Goal: Navigation & Orientation: Understand site structure

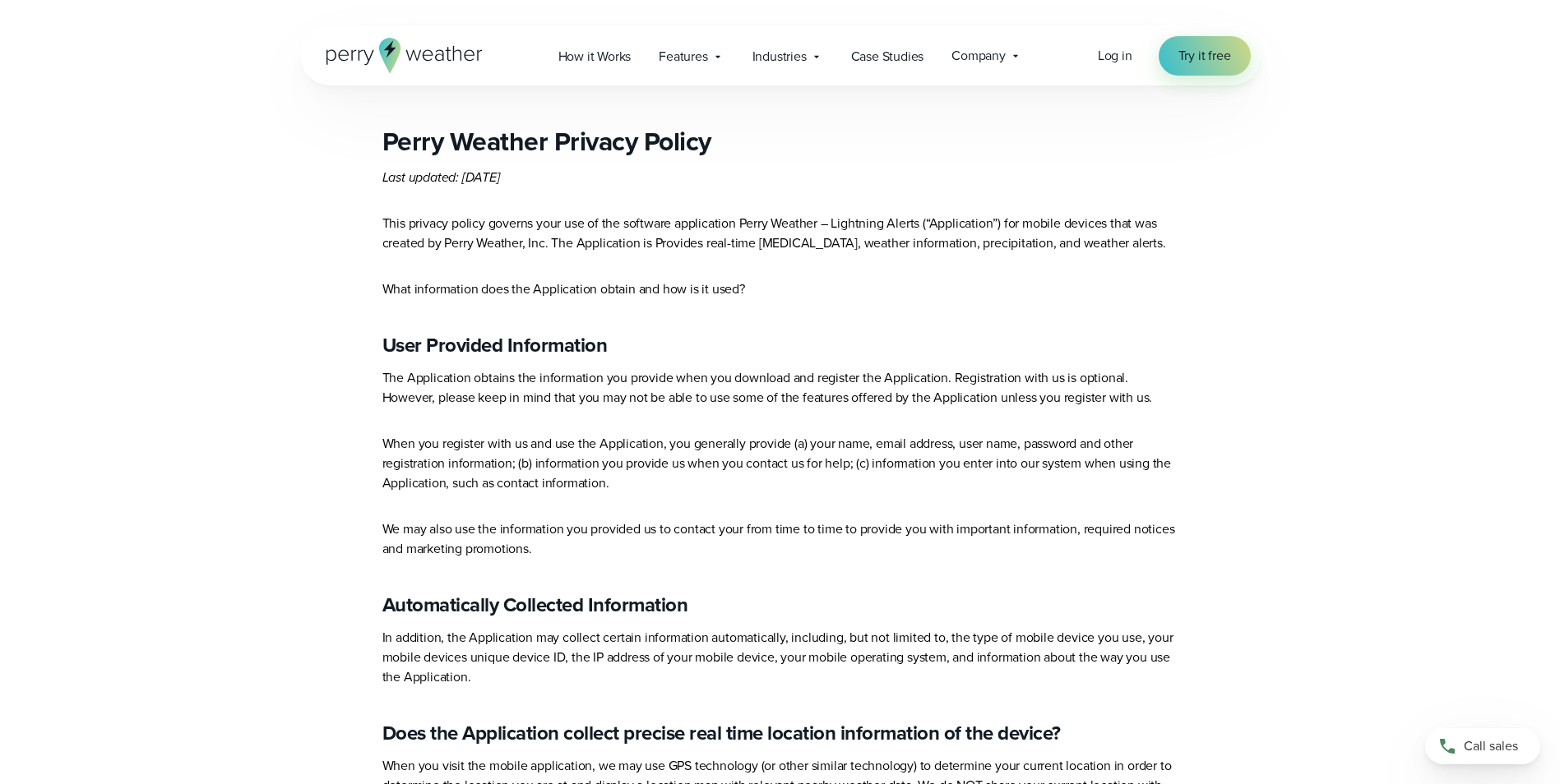
click at [366, 69] on icon at bounding box center [405, 55] width 156 height 35
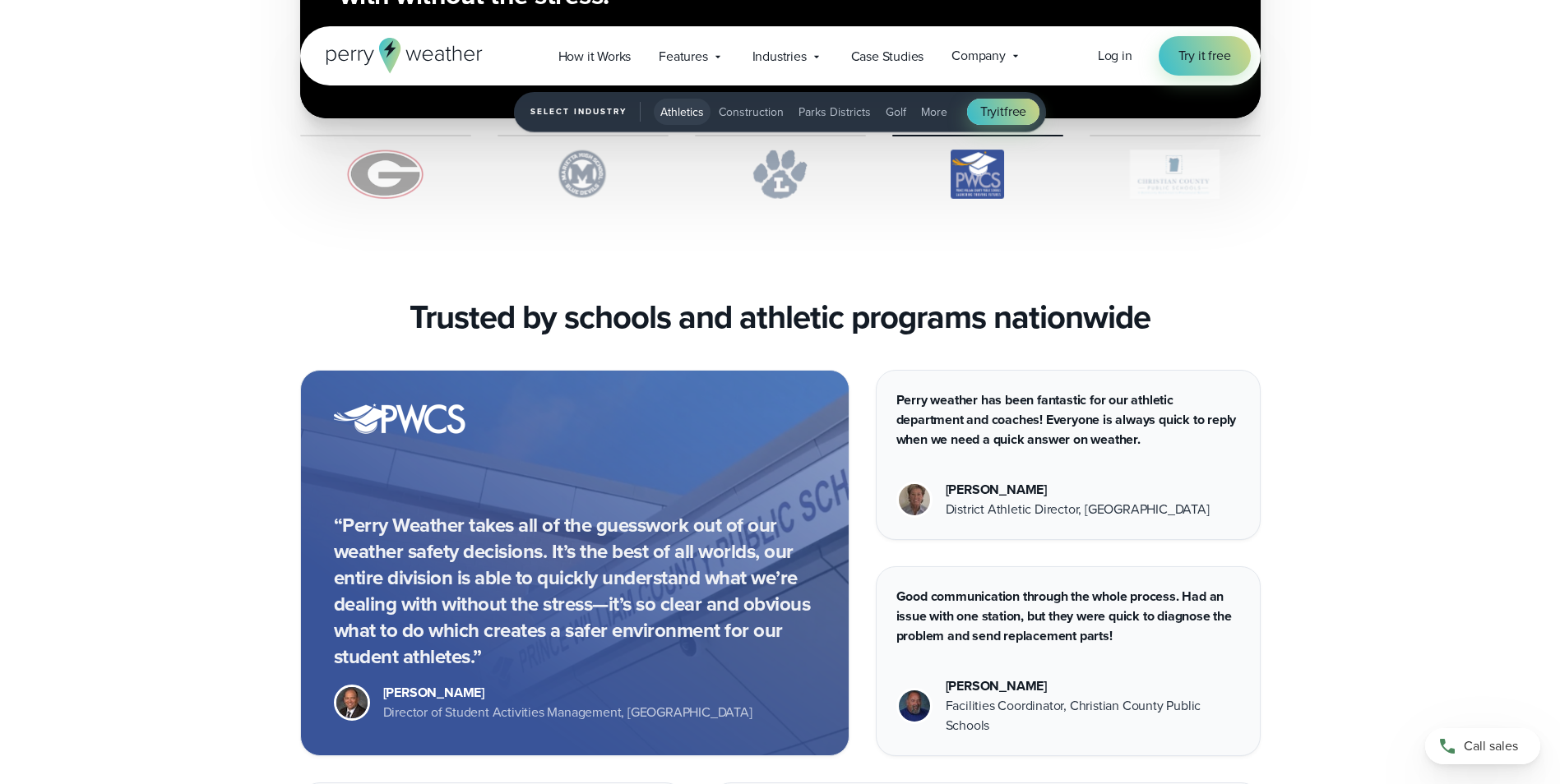
scroll to position [5755, 0]
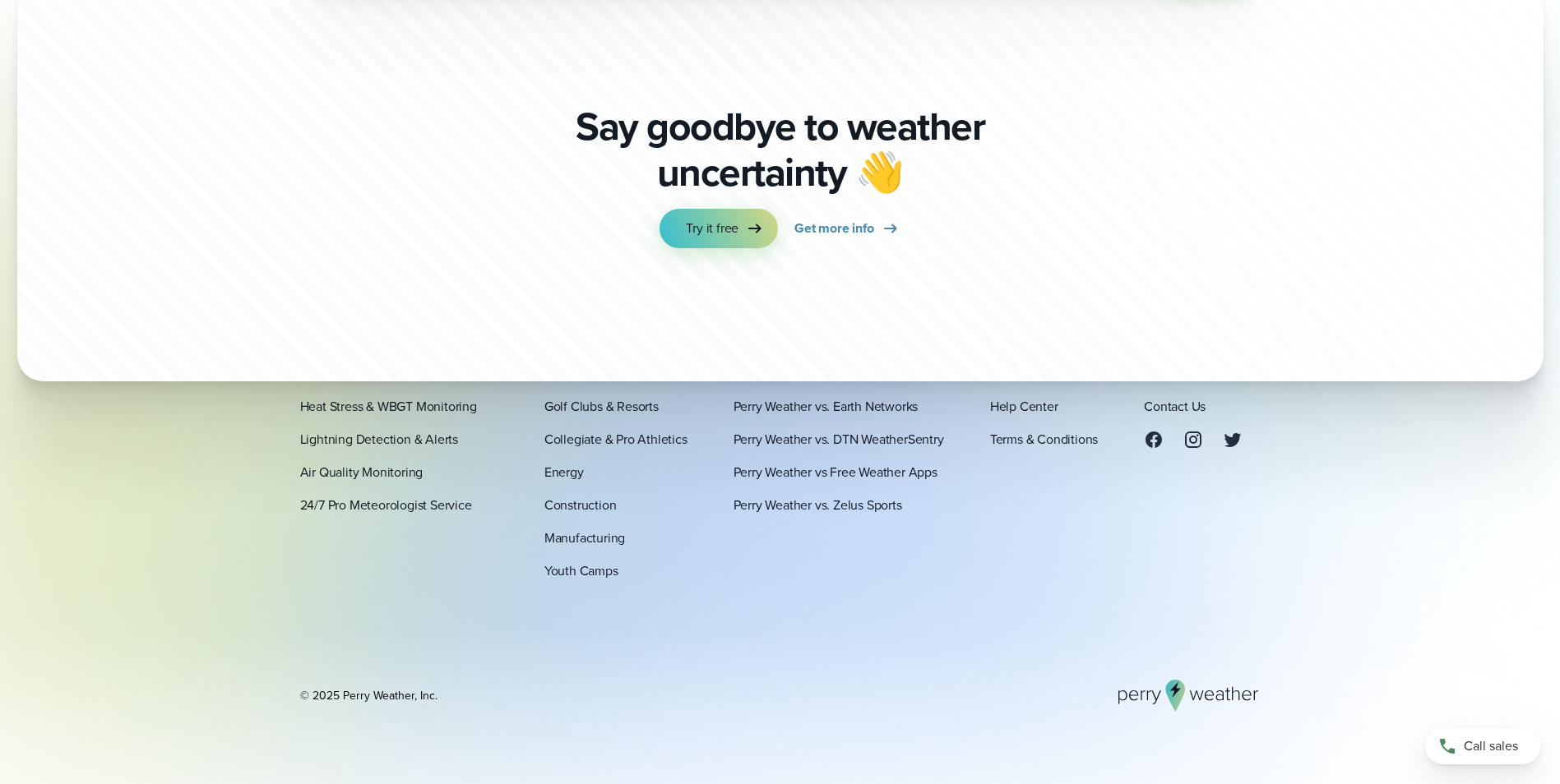
click at [395, 492] on div "How It Works On-Site Weather Monitoring Station Heat Stress & WBGT Monitoring L…" at bounding box center [399, 422] width 198 height 184
click at [395, 498] on link "24/7 Pro Meteorologist Service" at bounding box center [386, 505] width 172 height 19
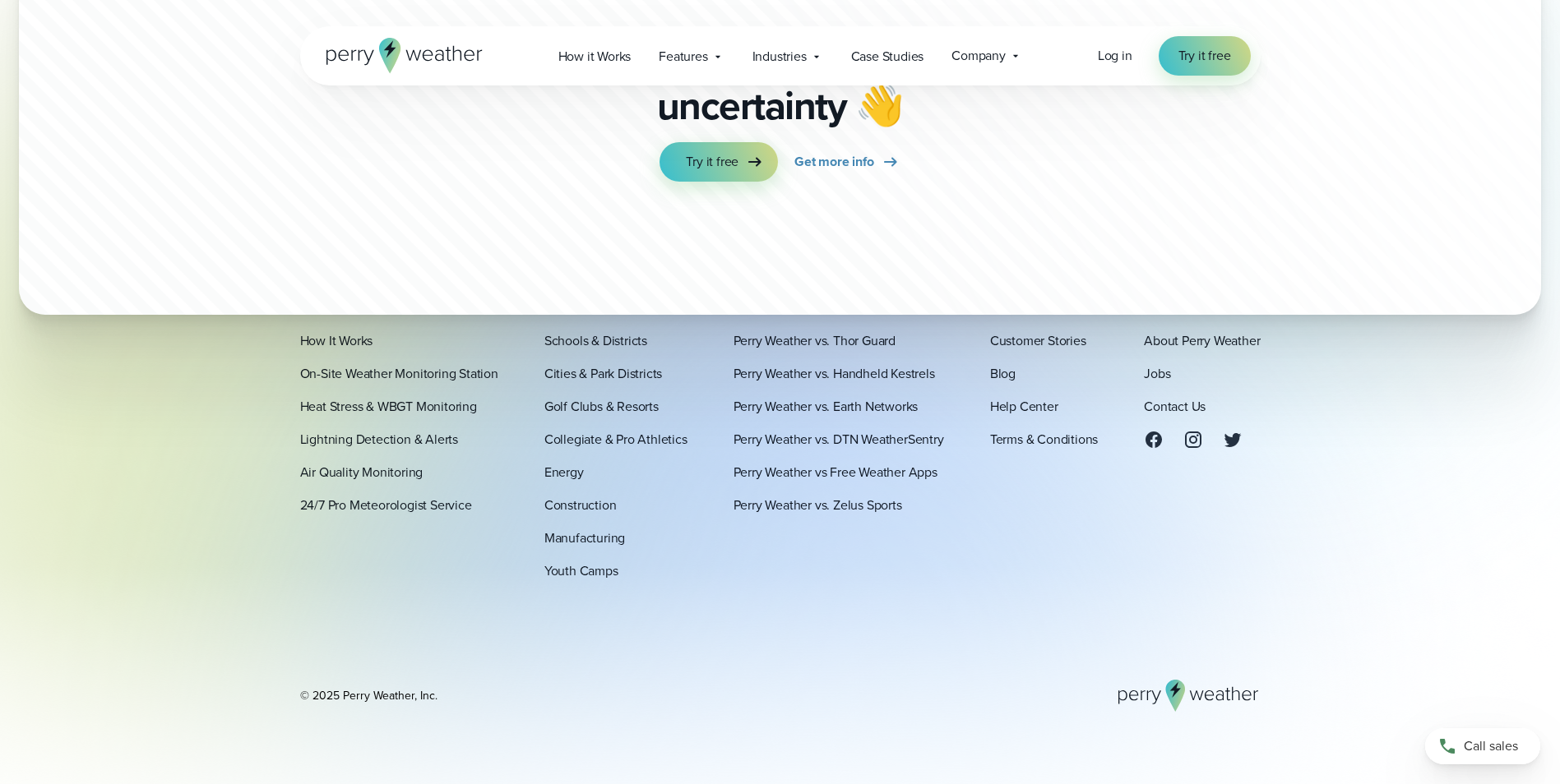
scroll to position [3555, 0]
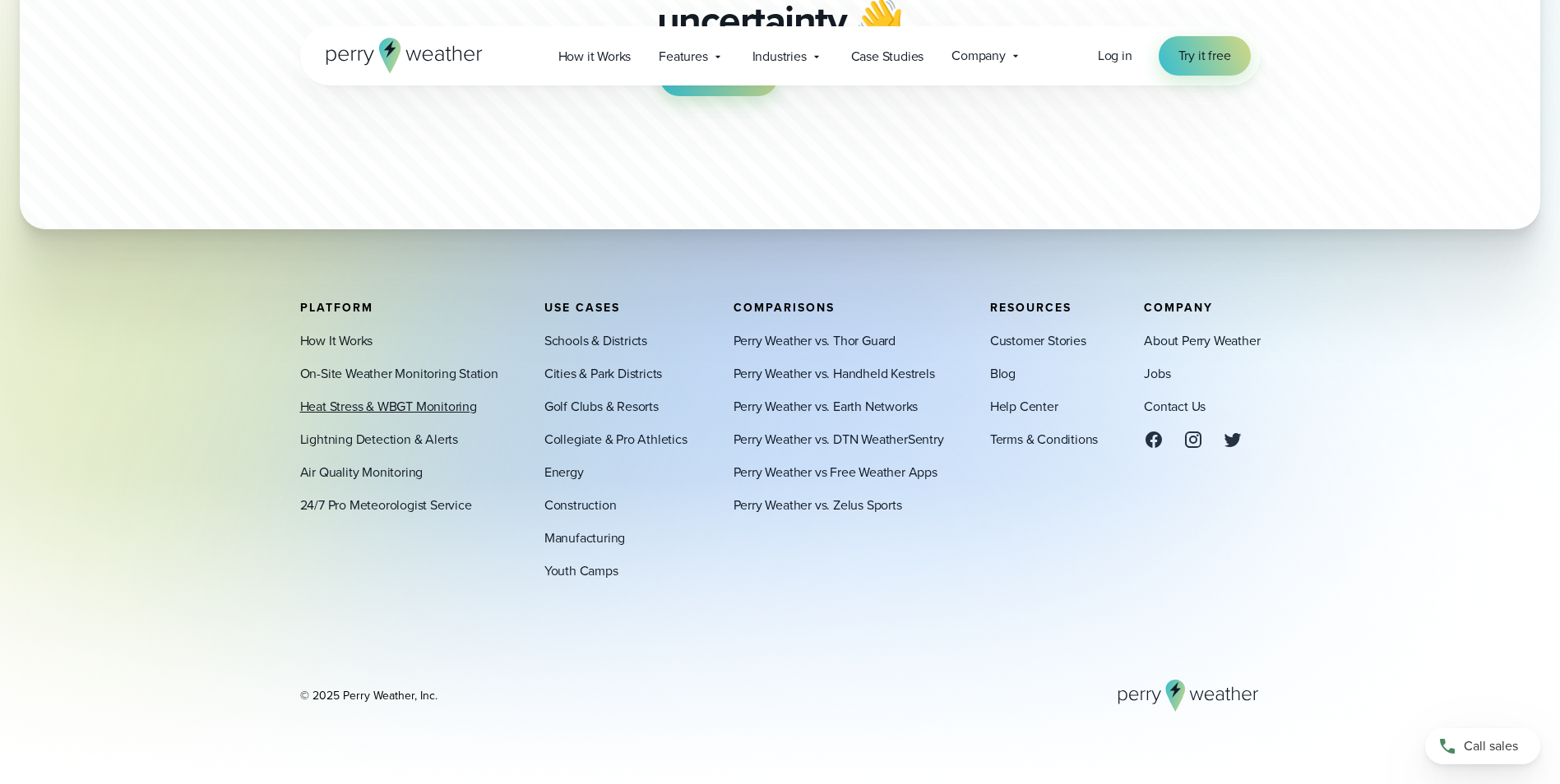
click at [339, 414] on link "Heat Stress & WBGT Monitoring" at bounding box center [389, 406] width 177 height 19
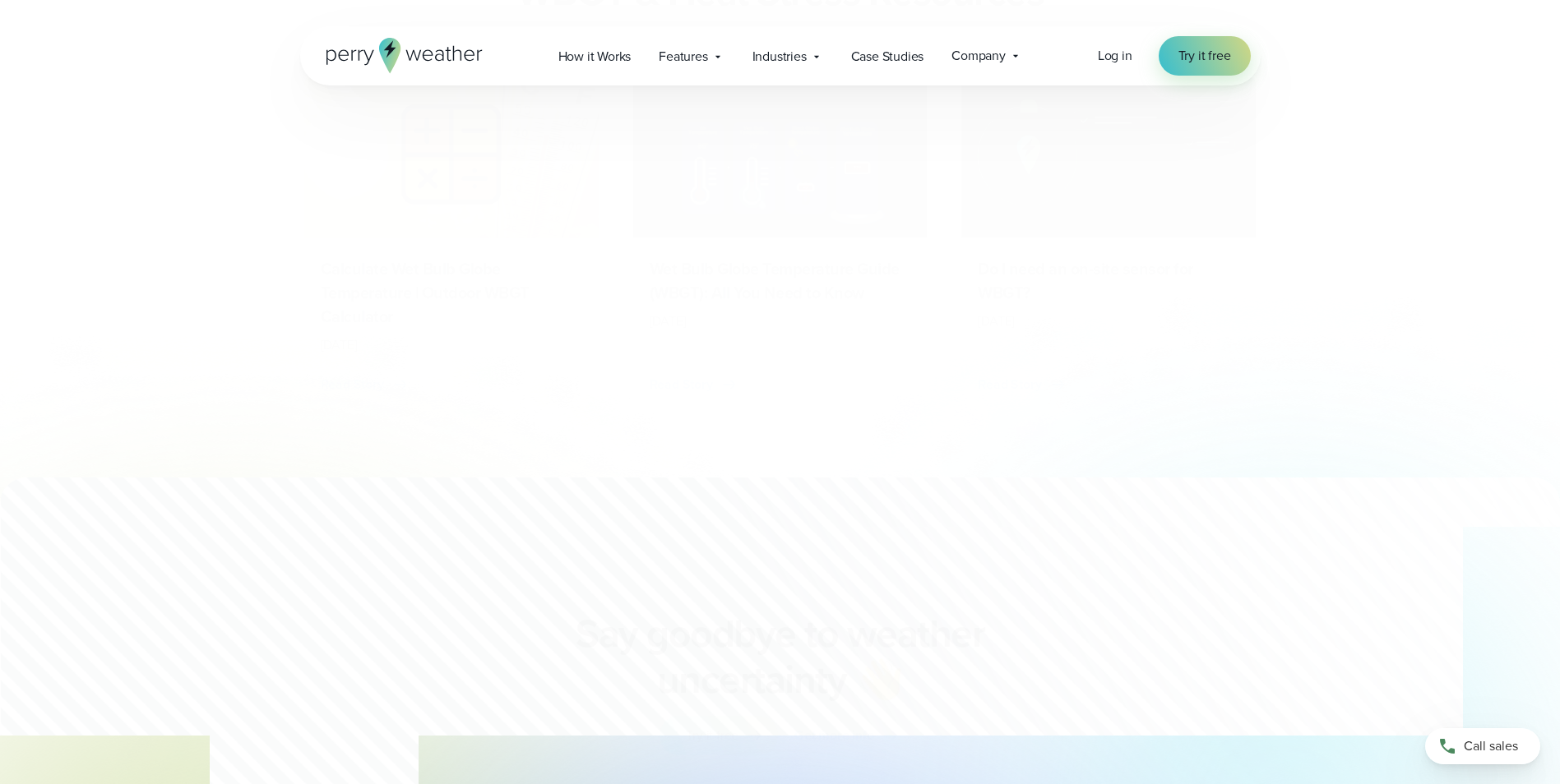
scroll to position [5992, 0]
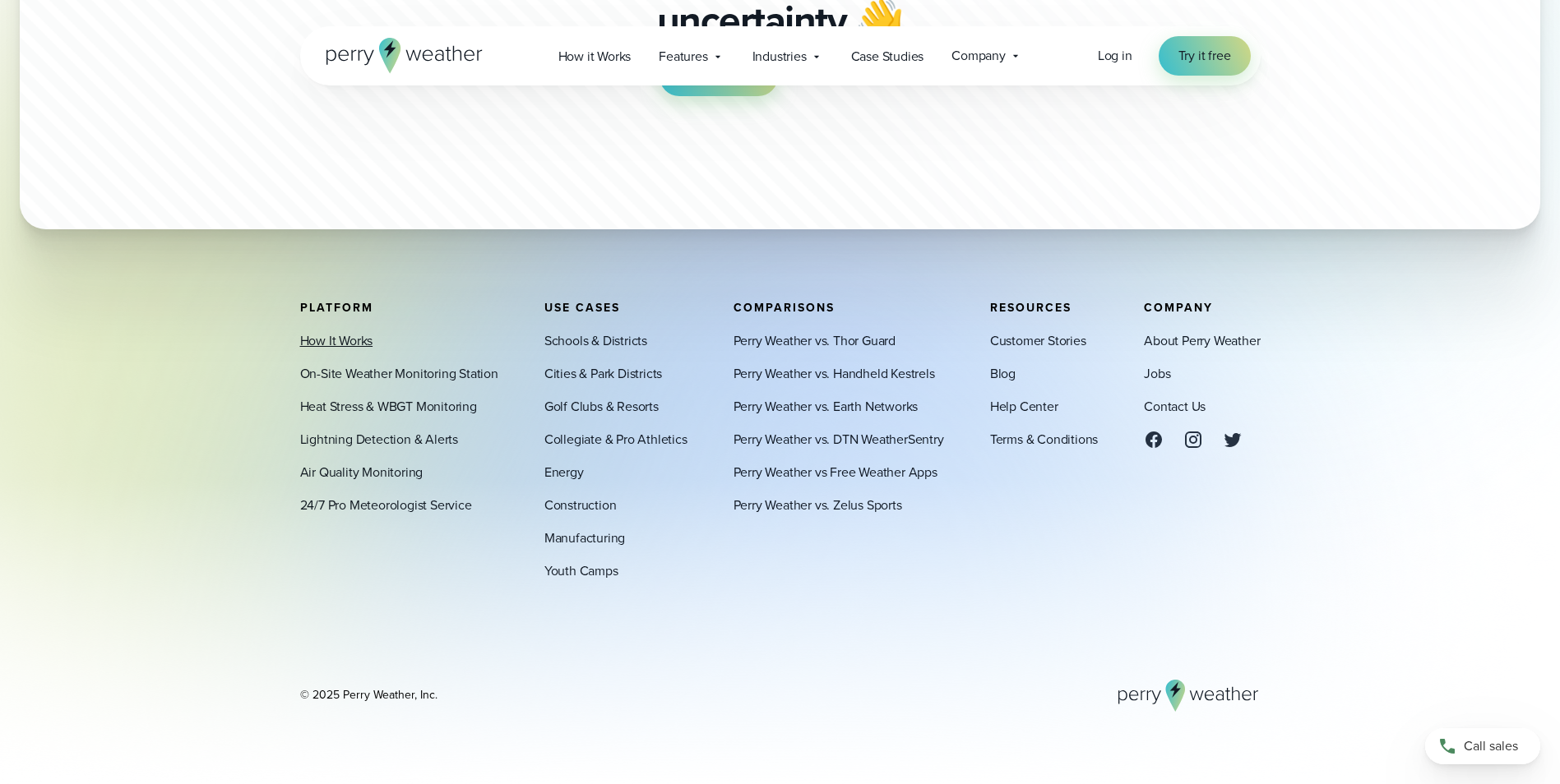
click at [318, 341] on link "How It Works" at bounding box center [337, 340] width 73 height 19
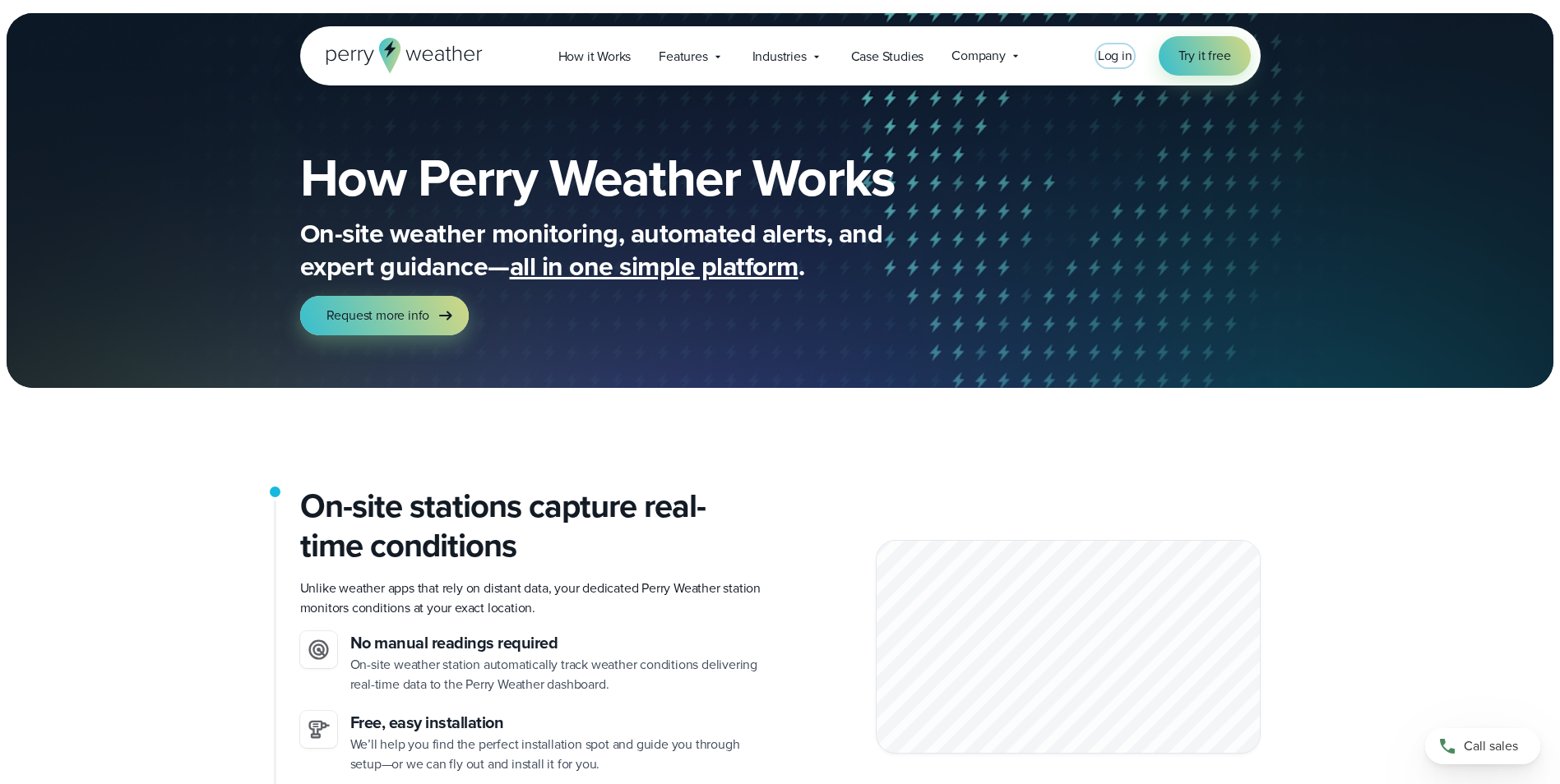
click at [1132, 60] on span "Log in" at bounding box center [1115, 55] width 34 height 18
